Goal: Communication & Community: Answer question/provide support

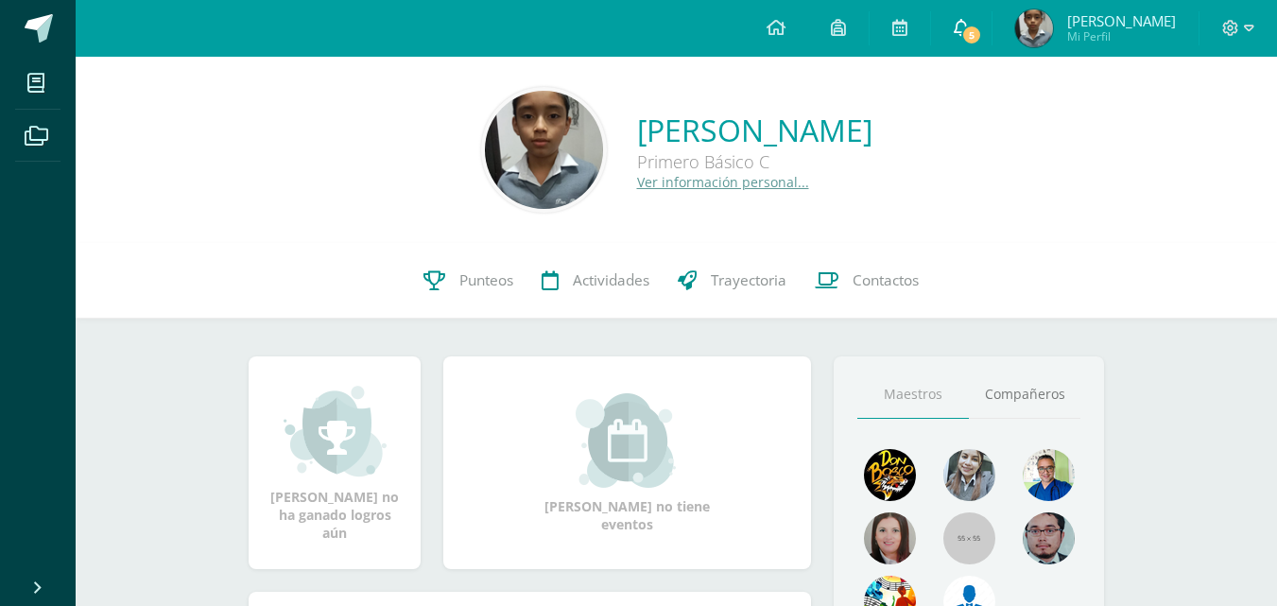
click at [969, 40] on span "5" at bounding box center [971, 35] width 21 height 21
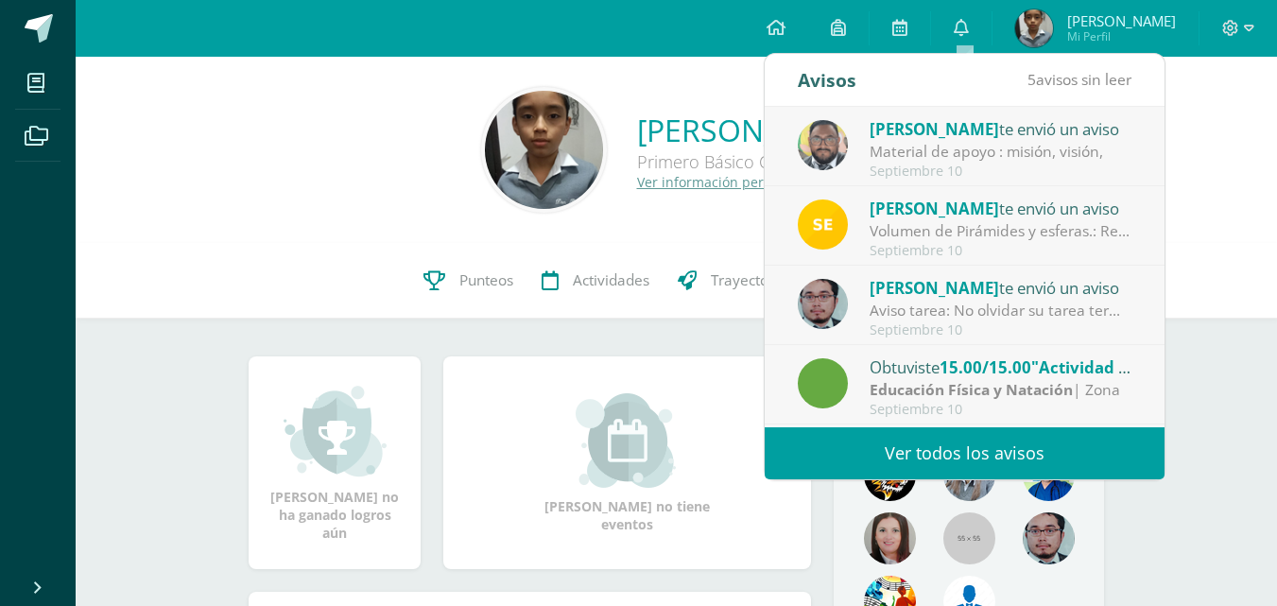
click at [550, 443] on div "[PERSON_NAME] no tiene eventos" at bounding box center [627, 463] width 189 height 140
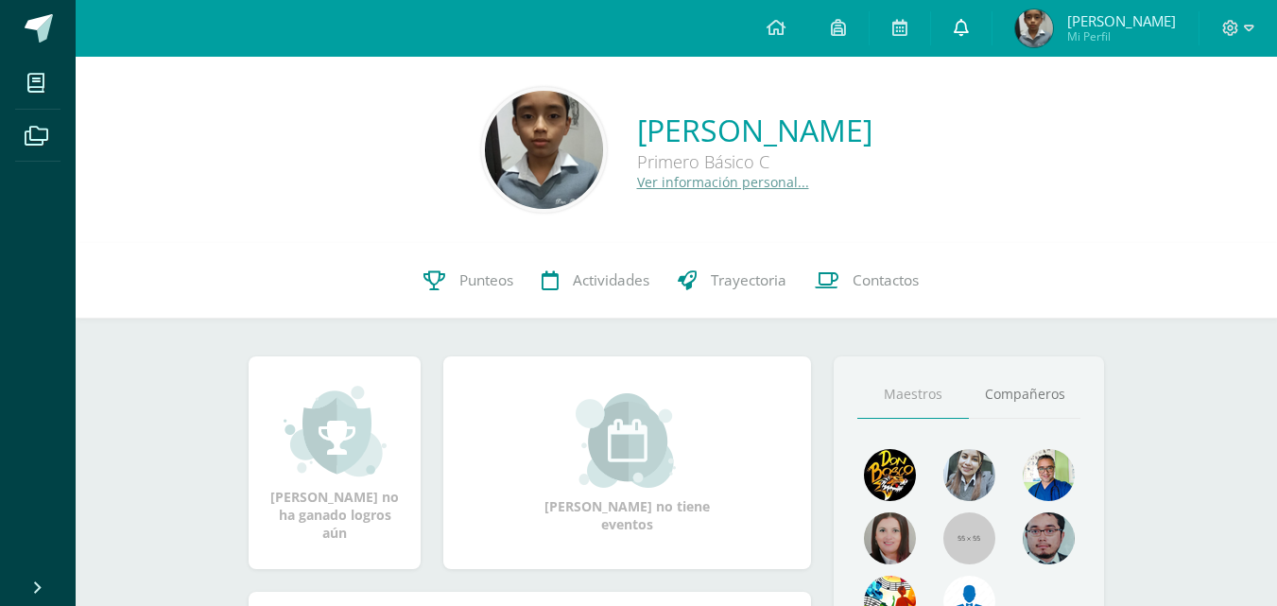
click at [965, 26] on link "0" at bounding box center [961, 28] width 61 height 57
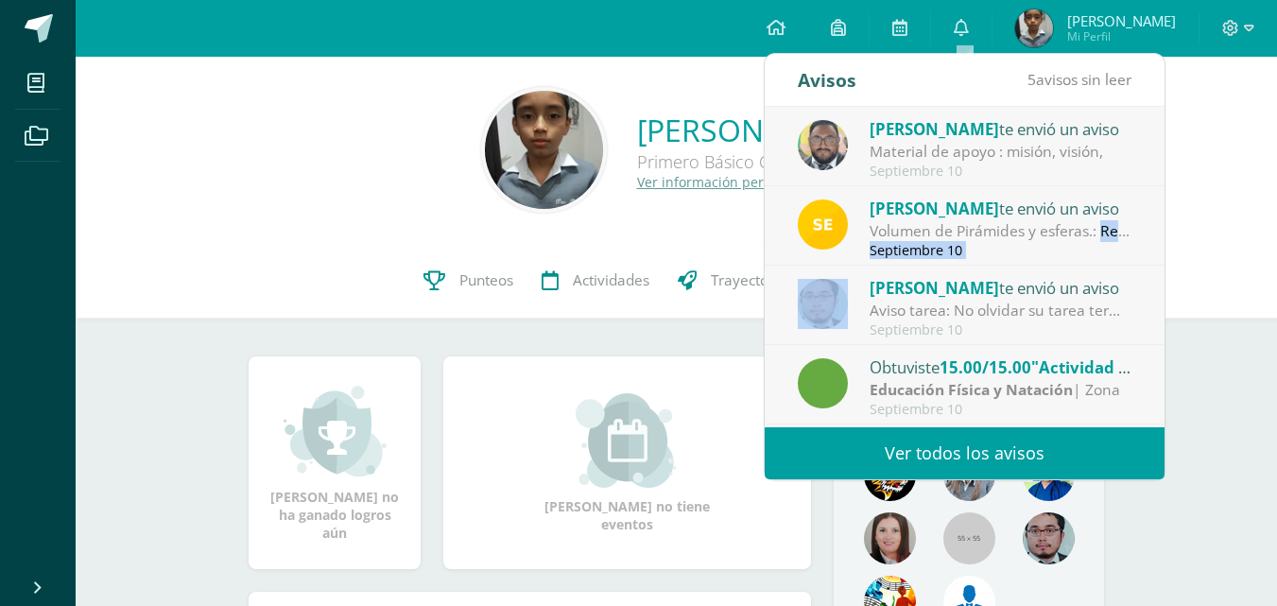
drag, startPoint x: 1075, startPoint y: 267, endPoint x: 1070, endPoint y: 236, distance: 30.6
click at [1070, 236] on div "[PERSON_NAME] te envió un aviso Material de apoyo : misión, visión, [DATE] [PER…" at bounding box center [965, 267] width 400 height 320
click at [1070, 235] on div "Volumen de Pirámides y esferas.: Realiza los siguientes ejercicios en tu cuader…" at bounding box center [1001, 231] width 263 height 22
click at [1070, 235] on div "[PERSON_NAME] te envió un aviso Material de apoyo : misión, visión, [DATE] [PER…" at bounding box center [1165, 267] width 800 height 320
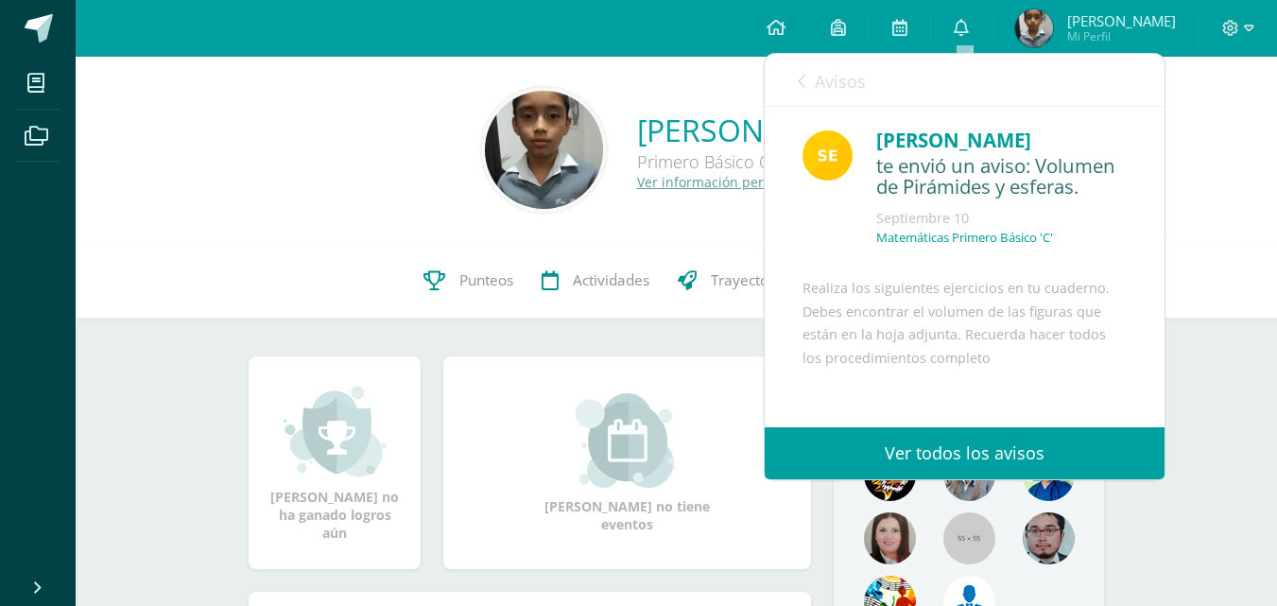
click at [1166, 224] on div "Avisos 4 avisos sin leer Avisos [PERSON_NAME] te envió un aviso Material de apo…" at bounding box center [965, 266] width 402 height 427
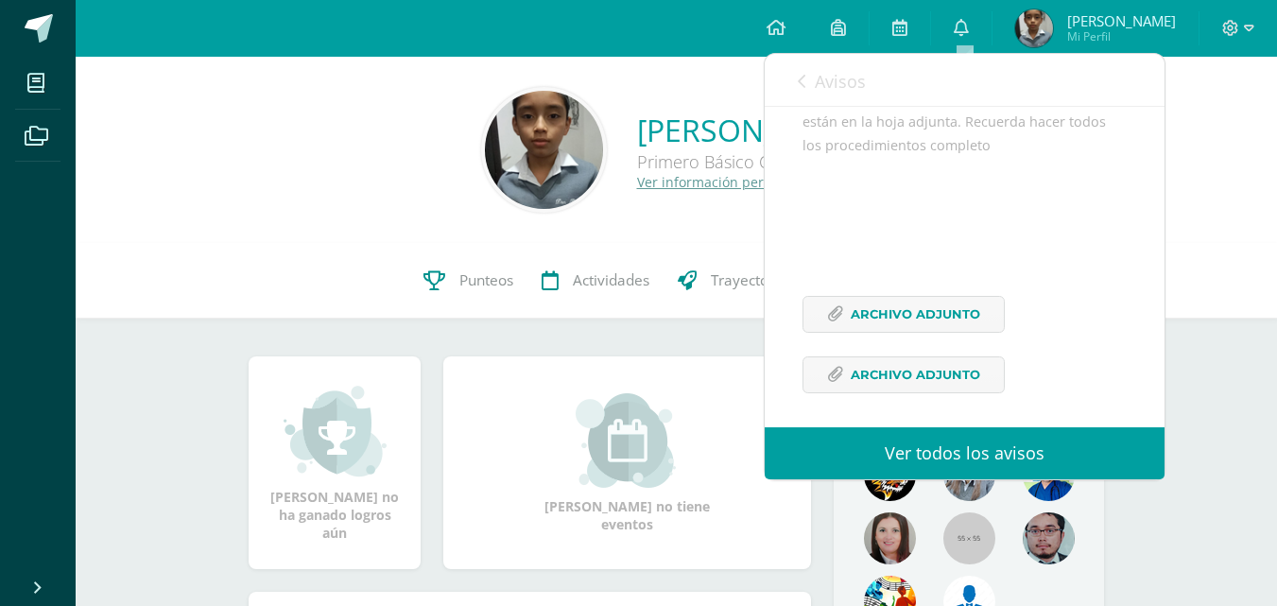
scroll to position [251, 0]
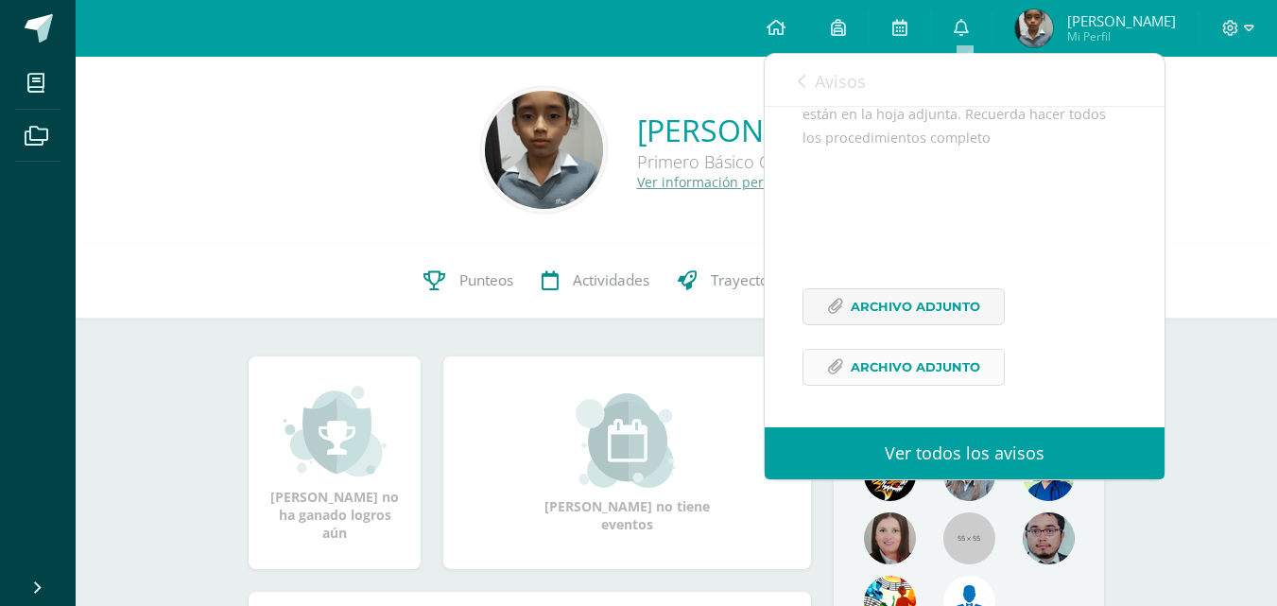
click at [851, 371] on span "Archivo Adjunto" at bounding box center [916, 367] width 130 height 35
click at [908, 324] on span "Archivo Adjunto" at bounding box center [916, 306] width 130 height 35
